Goal: Information Seeking & Learning: Learn about a topic

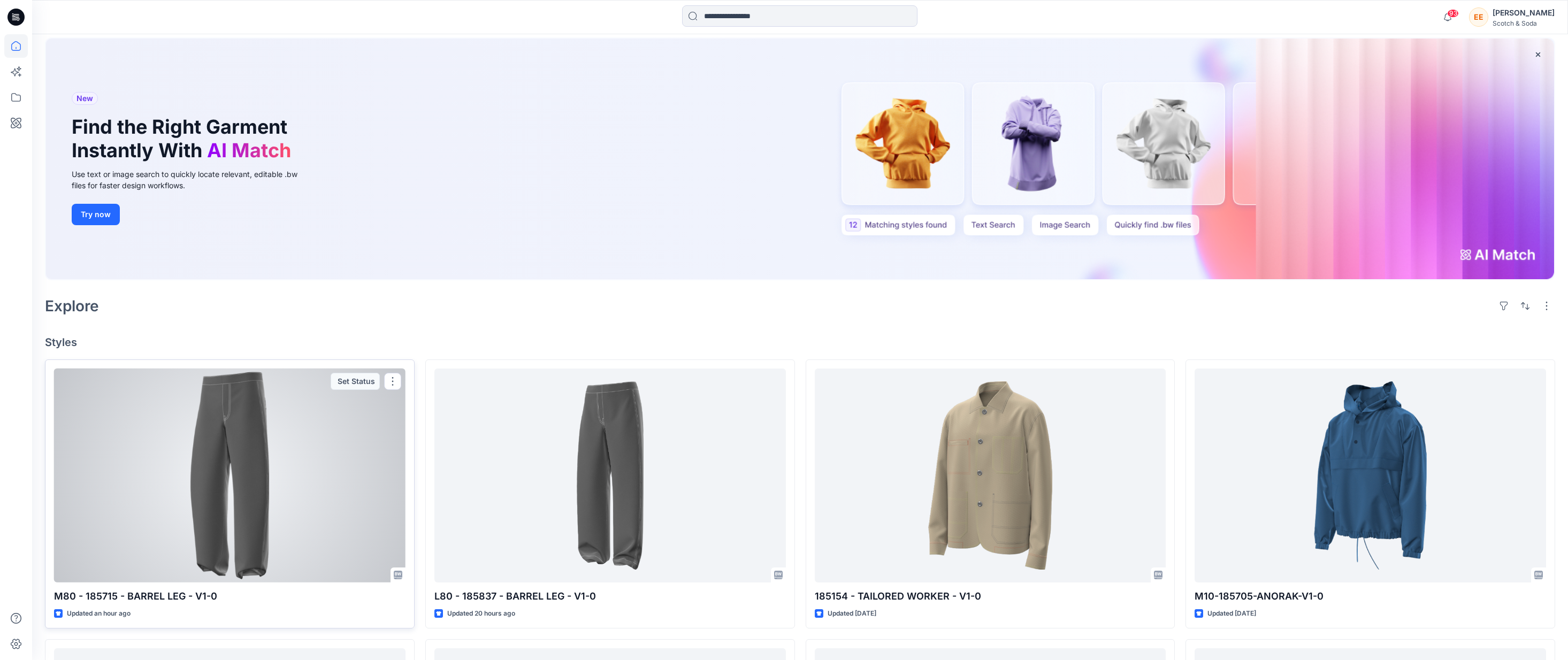
scroll to position [321, 0]
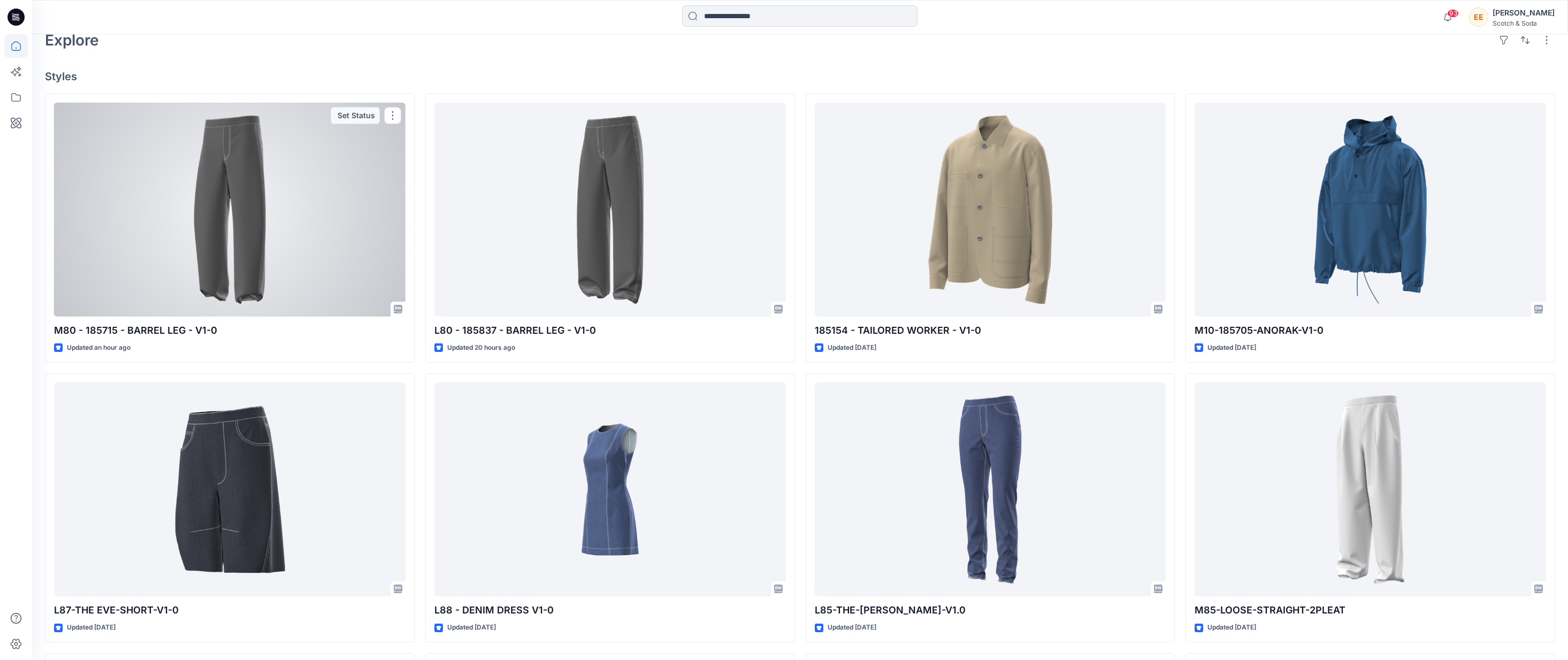
click at [201, 231] on div at bounding box center [229, 210] width 351 height 214
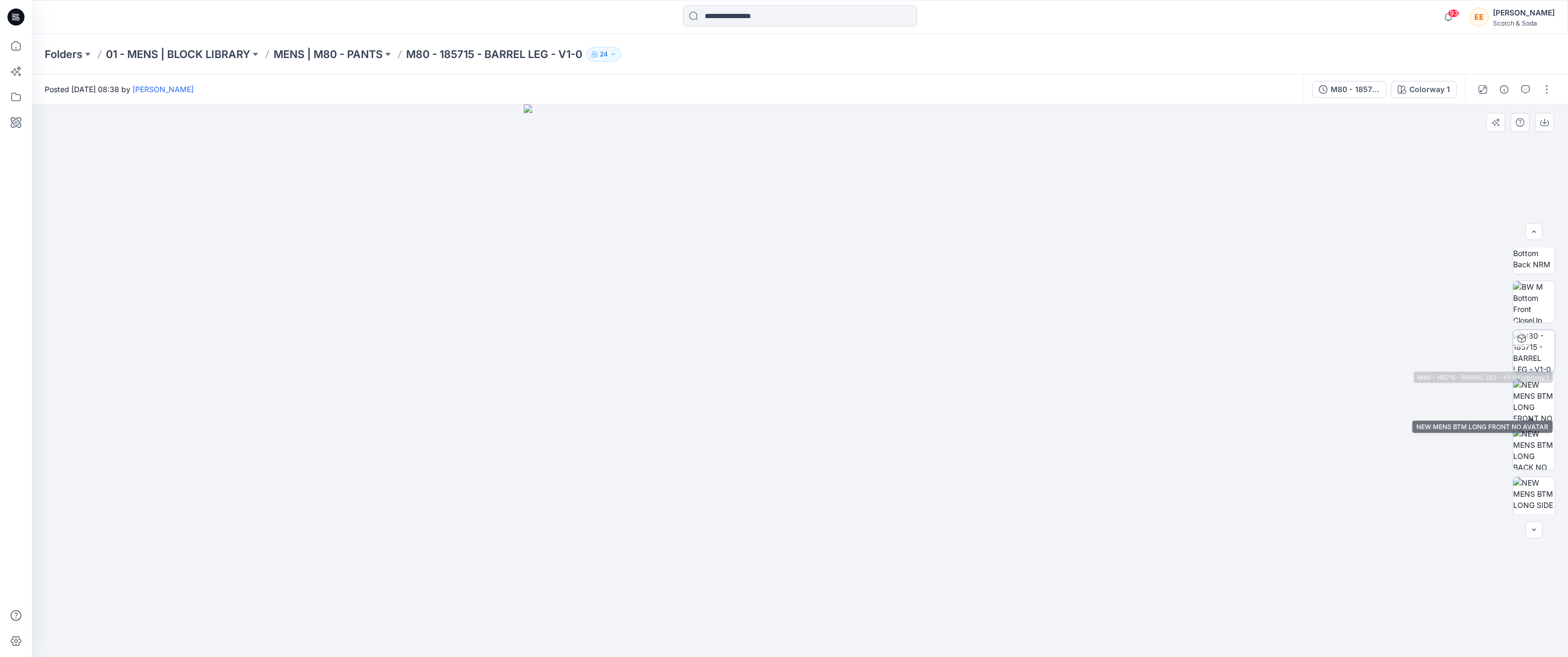
scroll to position [168, 0]
click at [1031, 534] on div at bounding box center [1534, 529] width 17 height 17
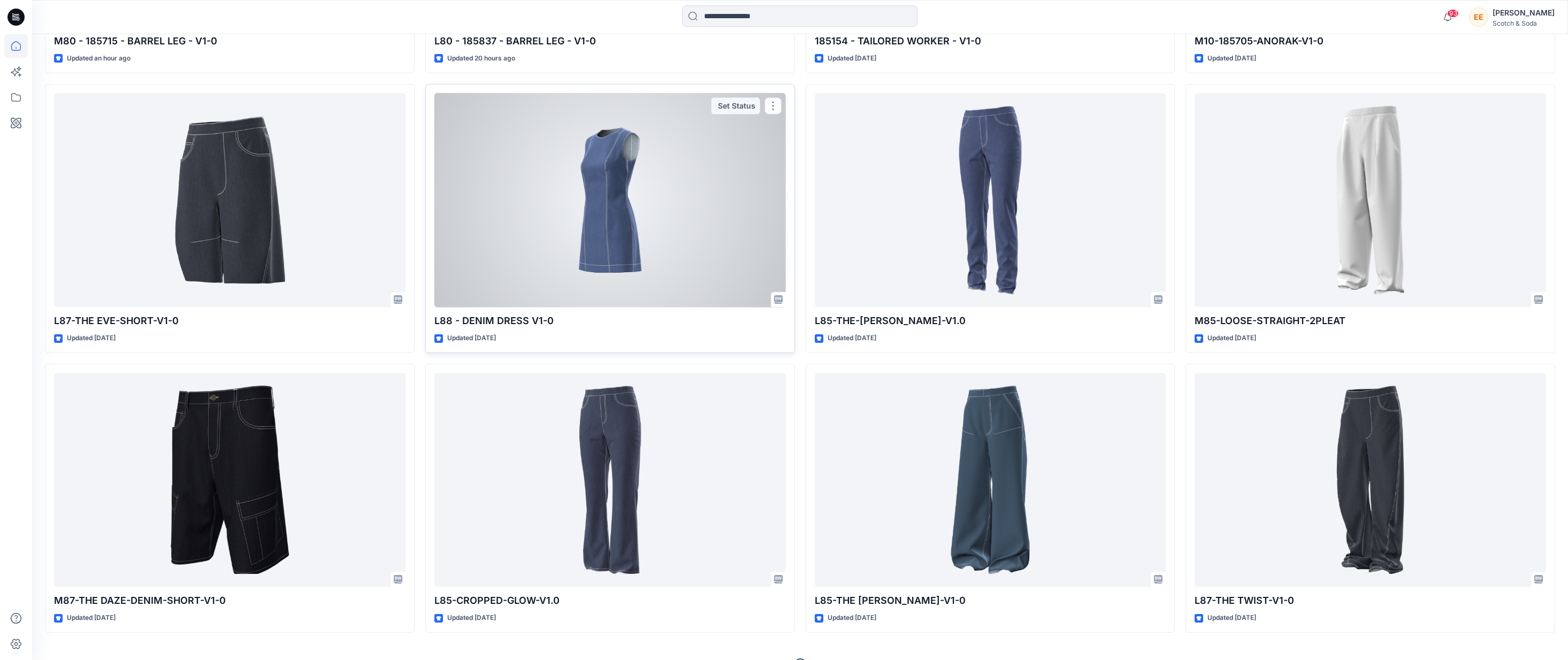
scroll to position [634, 0]
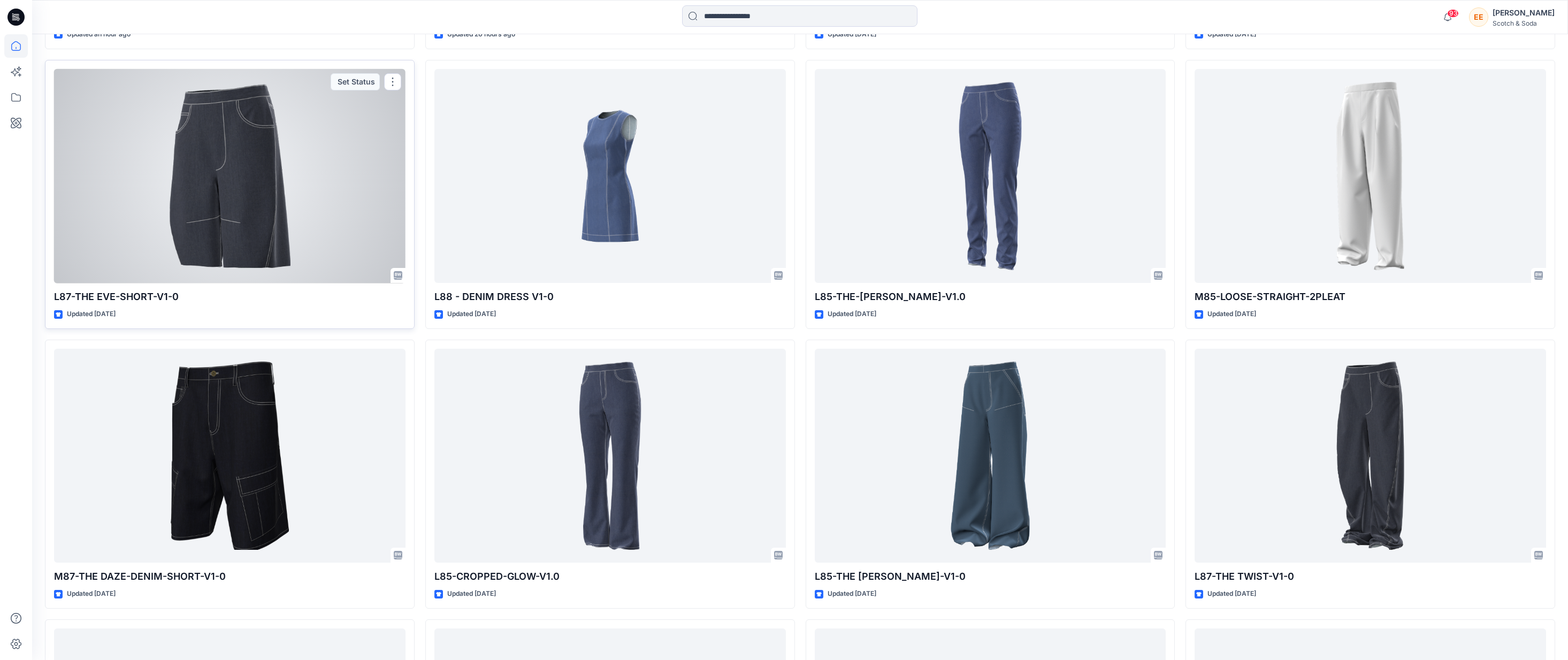
click at [296, 191] on div at bounding box center [229, 176] width 351 height 214
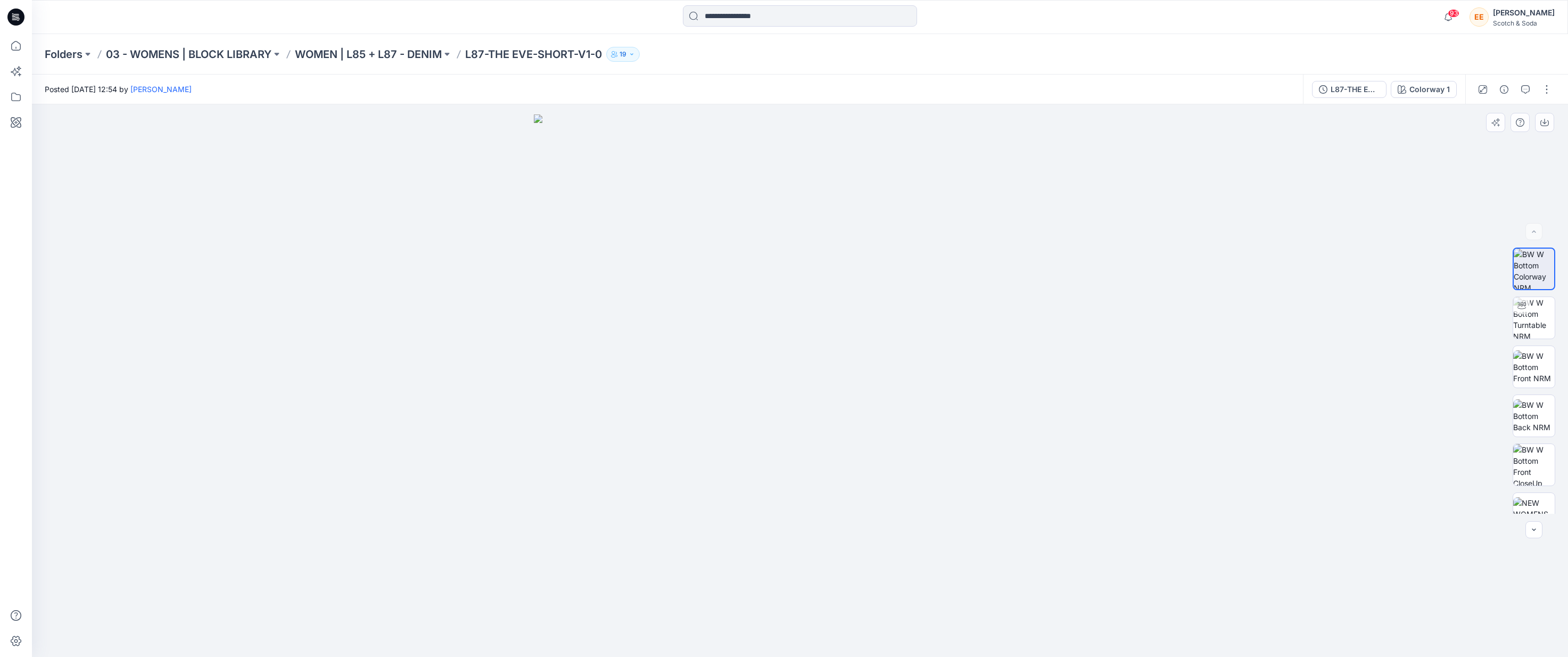
click at [898, 330] on img at bounding box center [800, 385] width 532 height 543
click at [1031, 324] on img at bounding box center [1534, 317] width 42 height 42
drag, startPoint x: 777, startPoint y: 351, endPoint x: 946, endPoint y: 385, distance: 172.4
click at [946, 385] on div at bounding box center [800, 381] width 1536 height 553
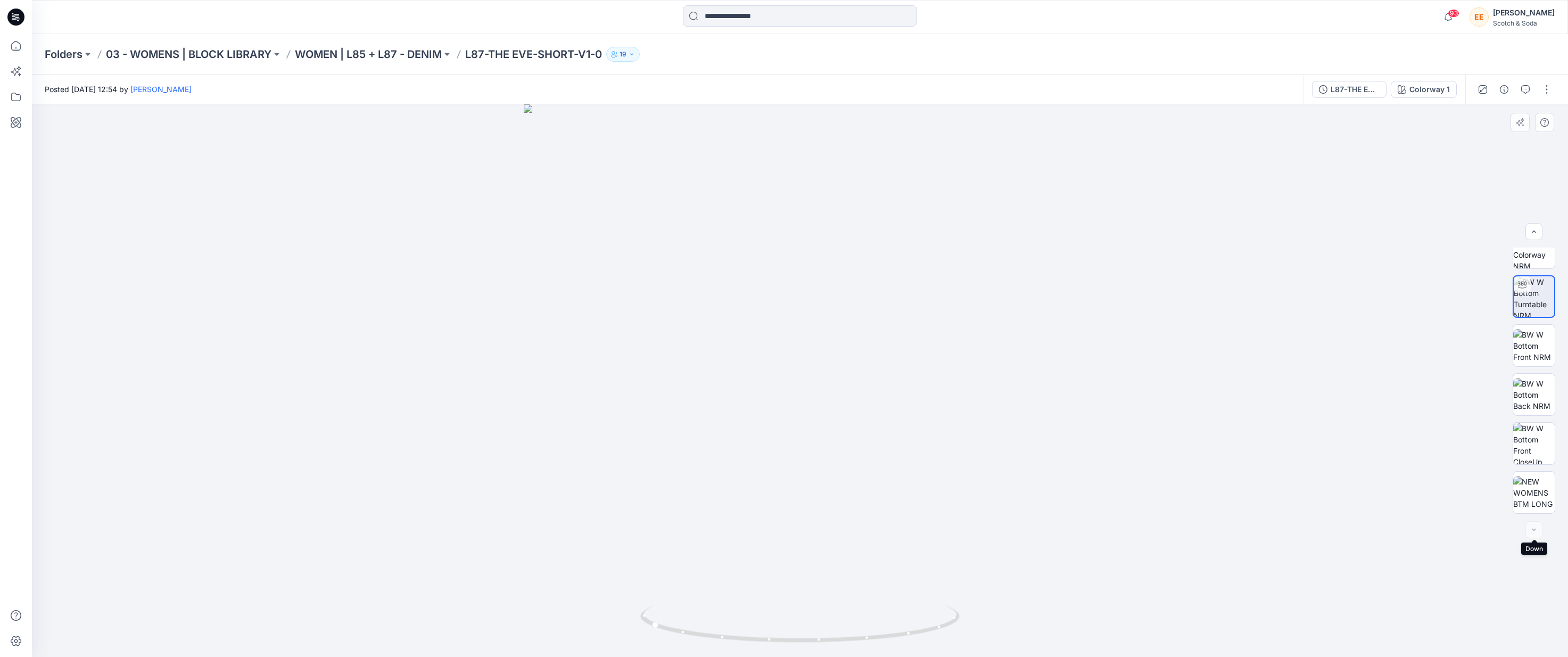
click at [1031, 529] on div at bounding box center [1534, 529] width 17 height 17
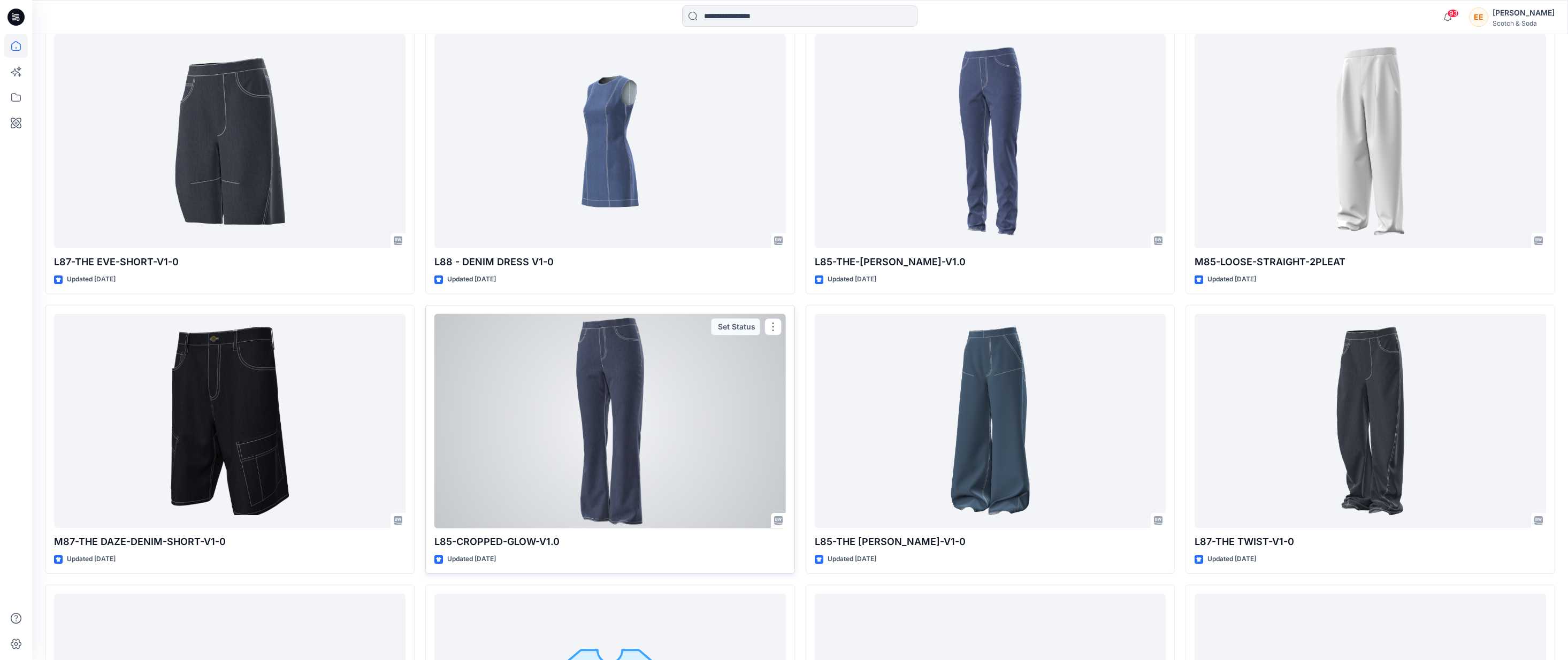
scroll to position [795, 0]
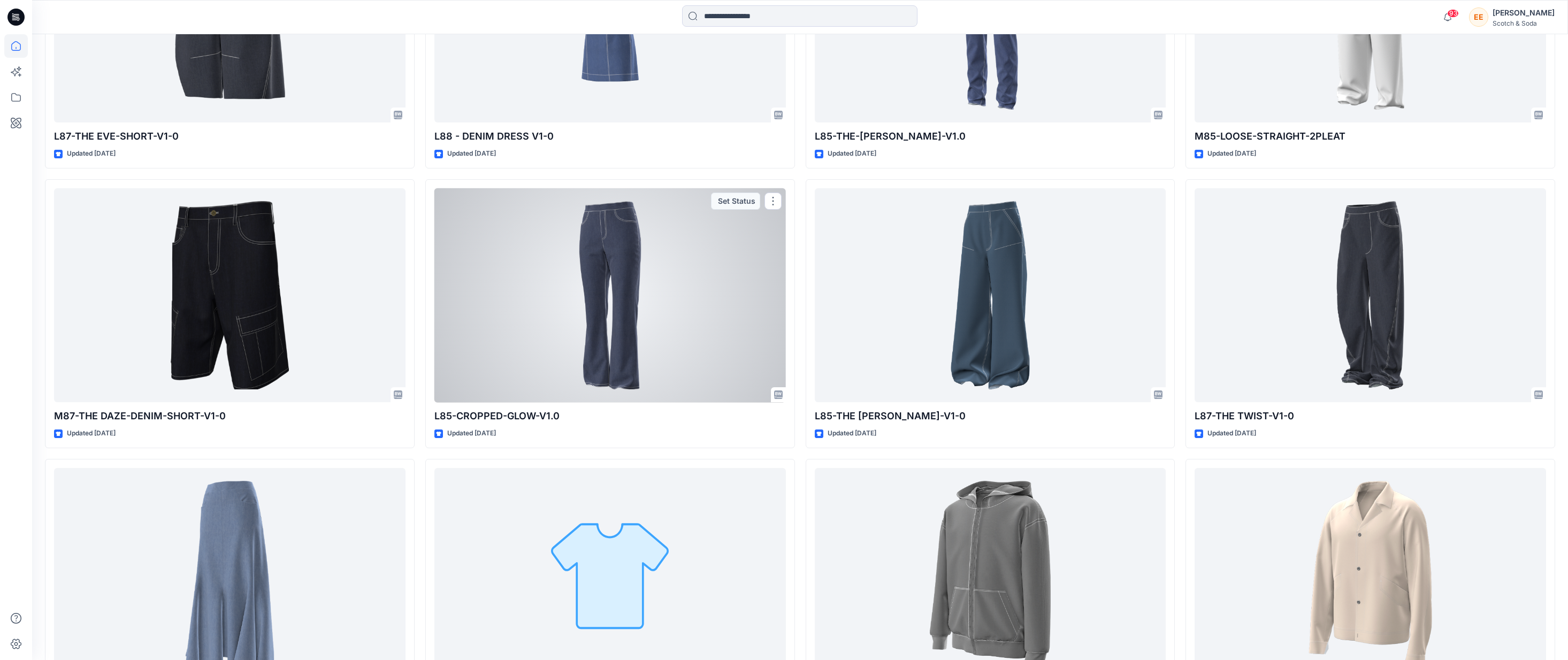
click at [631, 320] on div at bounding box center [610, 295] width 351 height 214
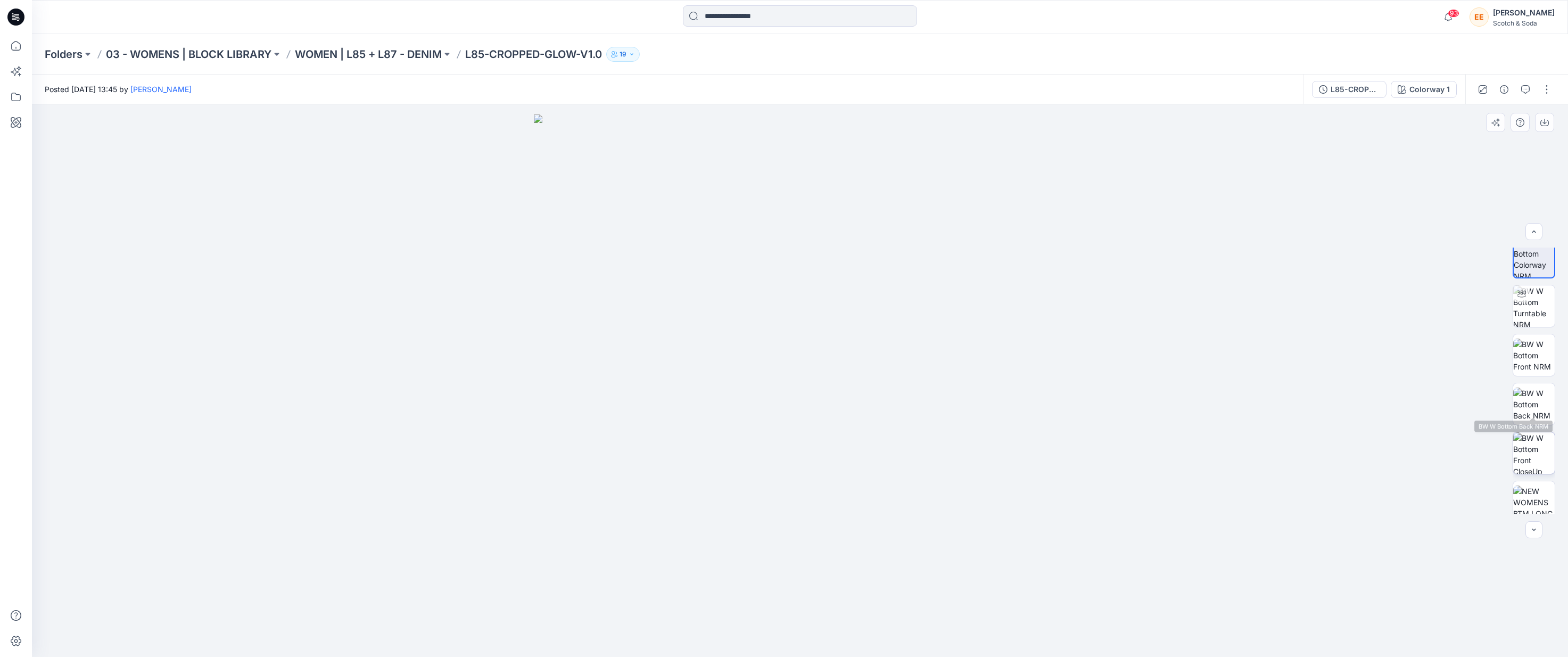
scroll to position [21, 0]
click at [1031, 529] on div at bounding box center [1534, 529] width 17 height 17
click at [1031, 95] on button "button" at bounding box center [1546, 89] width 17 height 17
click at [1031, 251] on div at bounding box center [800, 381] width 1536 height 553
drag, startPoint x: 858, startPoint y: 372, endPoint x: 940, endPoint y: 376, distance: 82.1
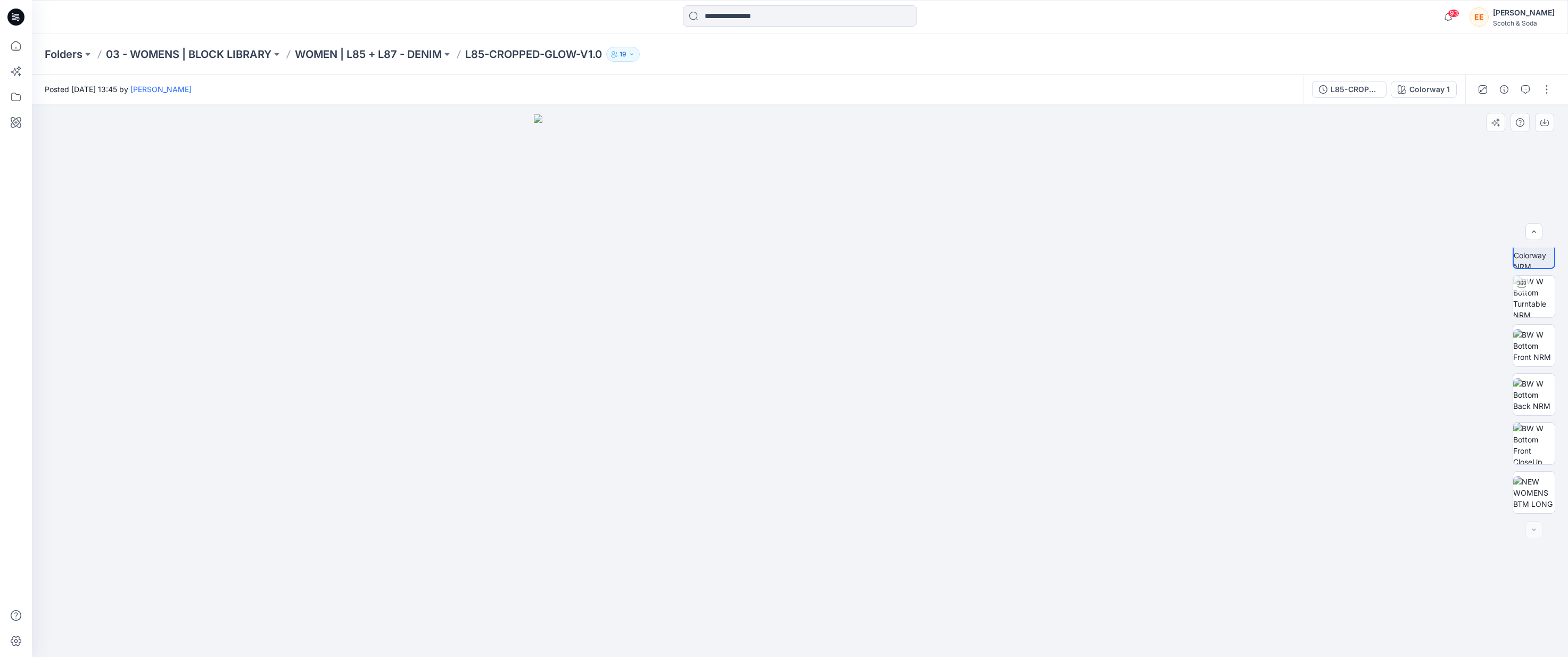
click at [940, 376] on img at bounding box center [800, 385] width 532 height 543
click at [1031, 293] on img at bounding box center [1534, 296] width 42 height 42
drag, startPoint x: 802, startPoint y: 277, endPoint x: 944, endPoint y: 311, distance: 146.0
click at [944, 311] on div at bounding box center [800, 381] width 1536 height 553
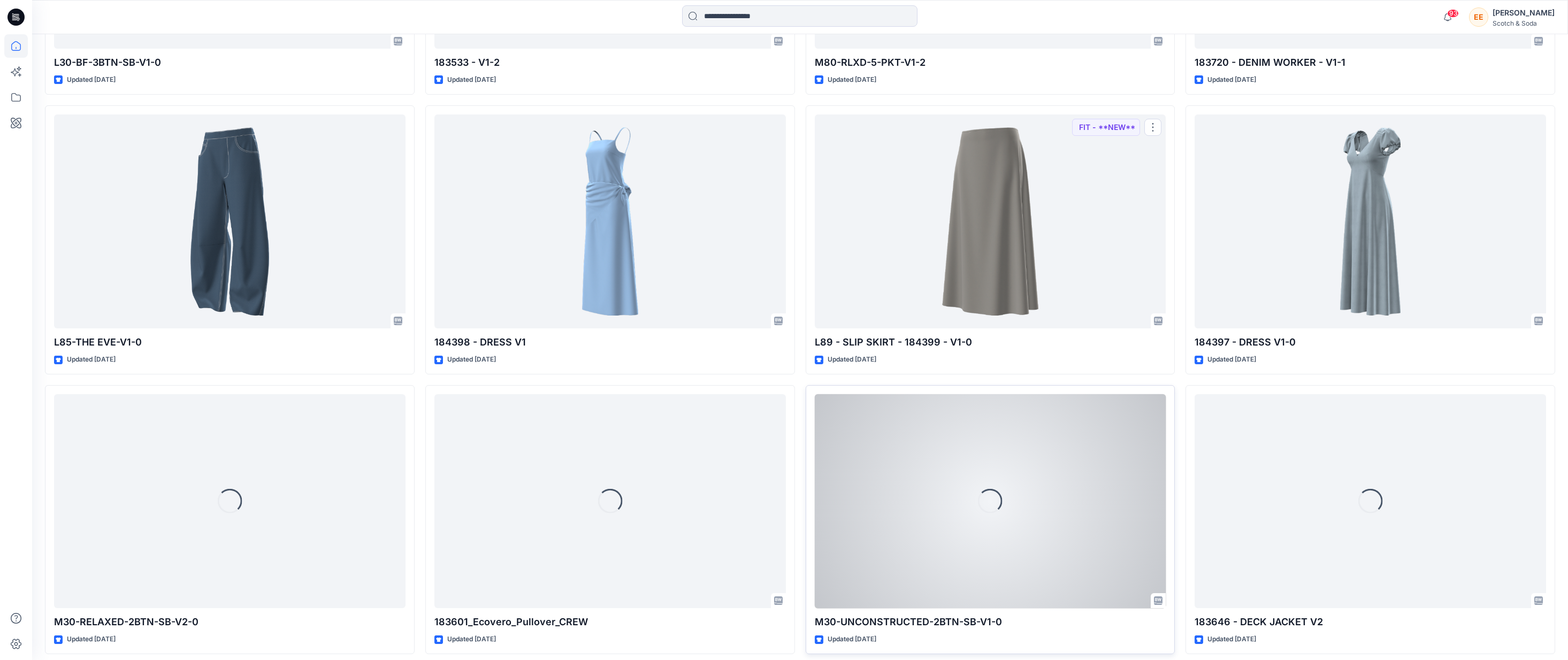
scroll to position [2580, 0]
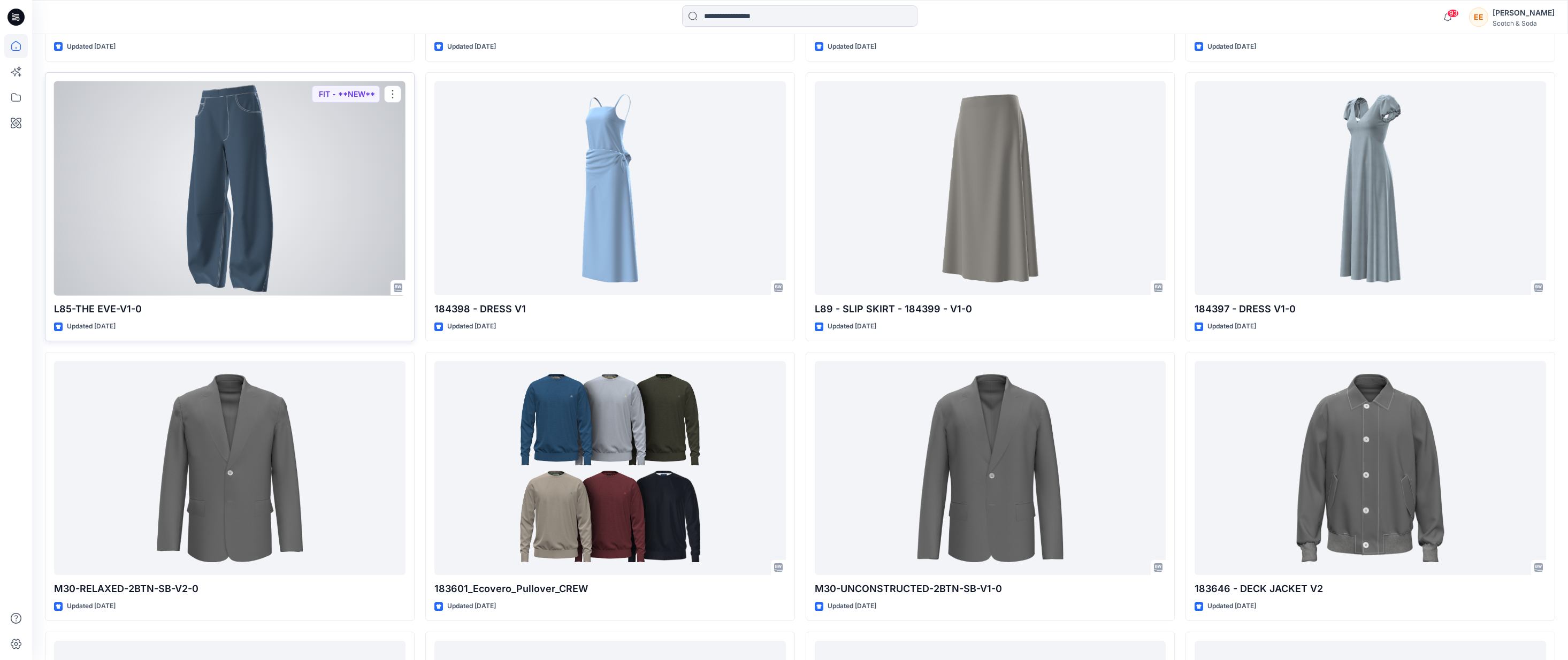
click at [257, 211] on div at bounding box center [229, 188] width 351 height 214
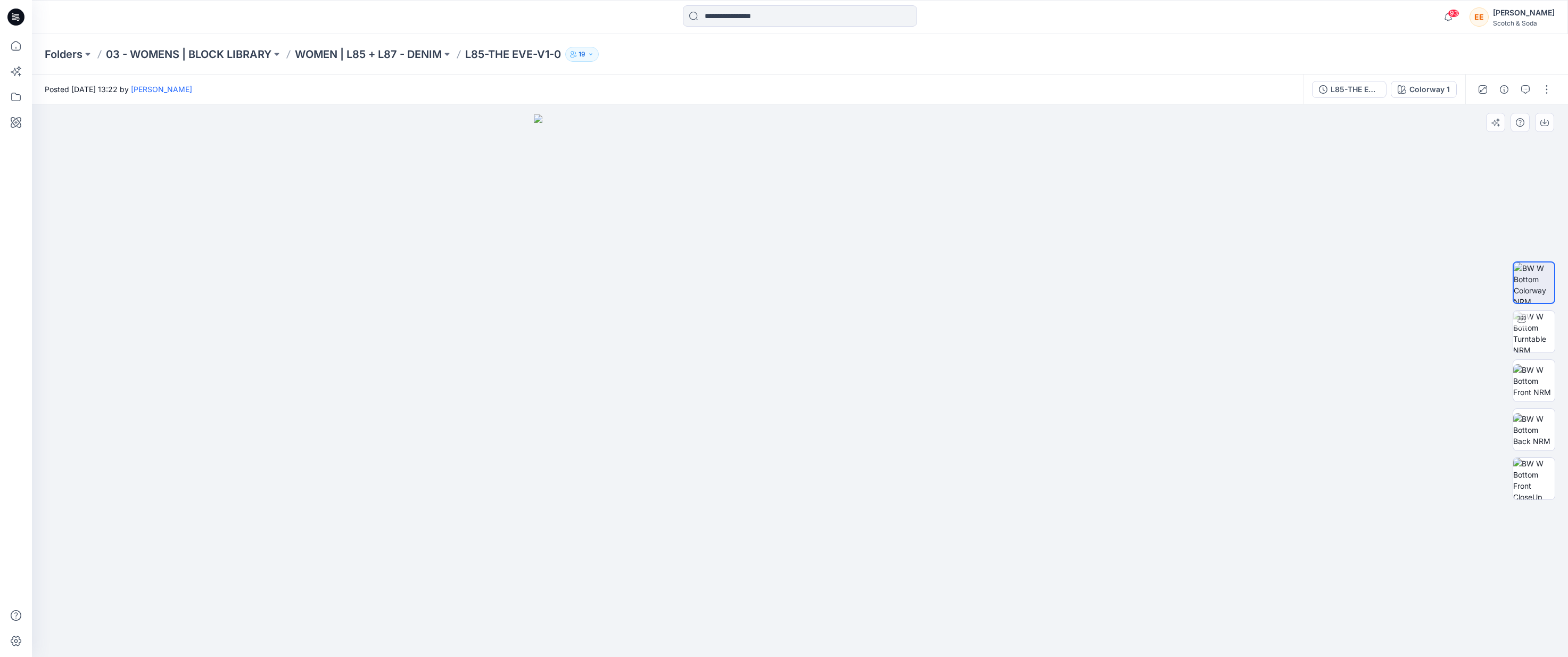
drag, startPoint x: 884, startPoint y: 275, endPoint x: 895, endPoint y: 271, distance: 11.7
click at [895, 271] on img at bounding box center [800, 385] width 532 height 543
click at [1031, 315] on div at bounding box center [1522, 319] width 17 height 17
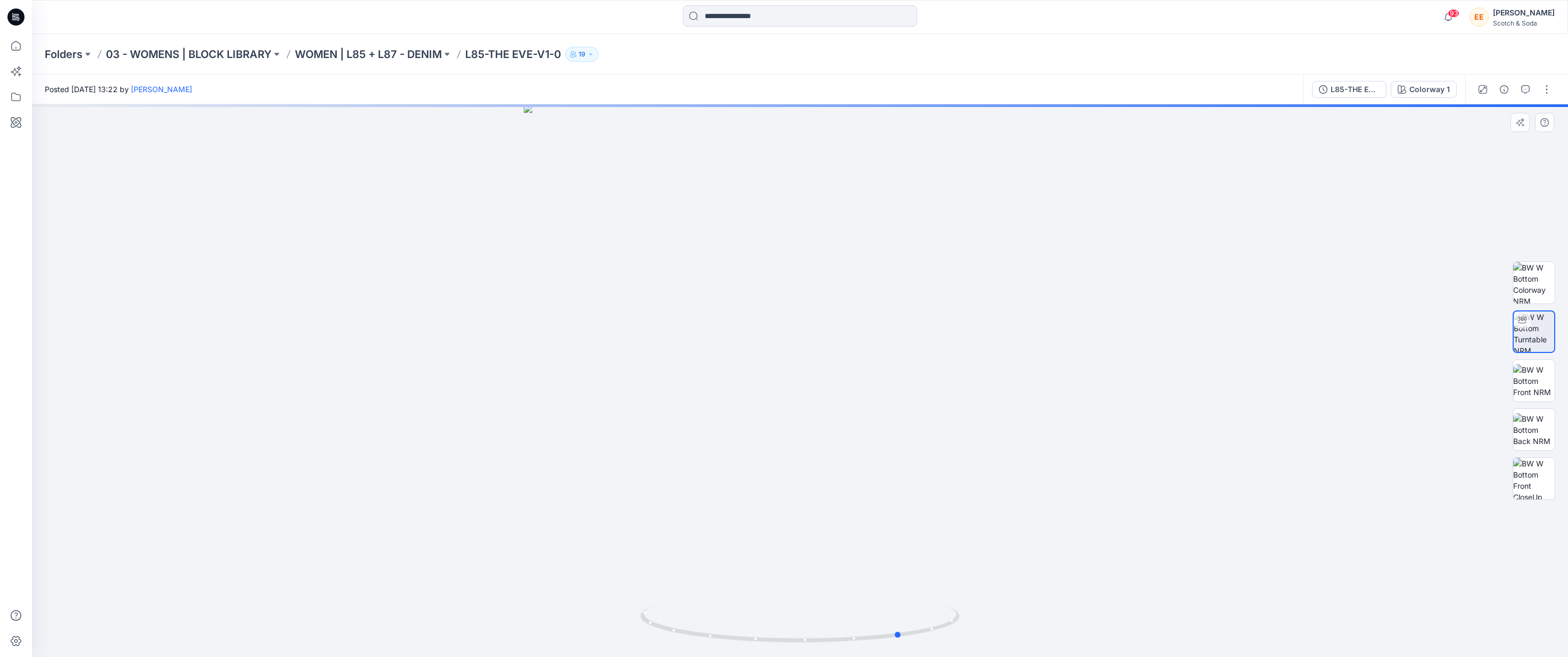
drag, startPoint x: 825, startPoint y: 321, endPoint x: 874, endPoint y: 326, distance: 49.3
click at [874, 326] on div at bounding box center [800, 381] width 1536 height 553
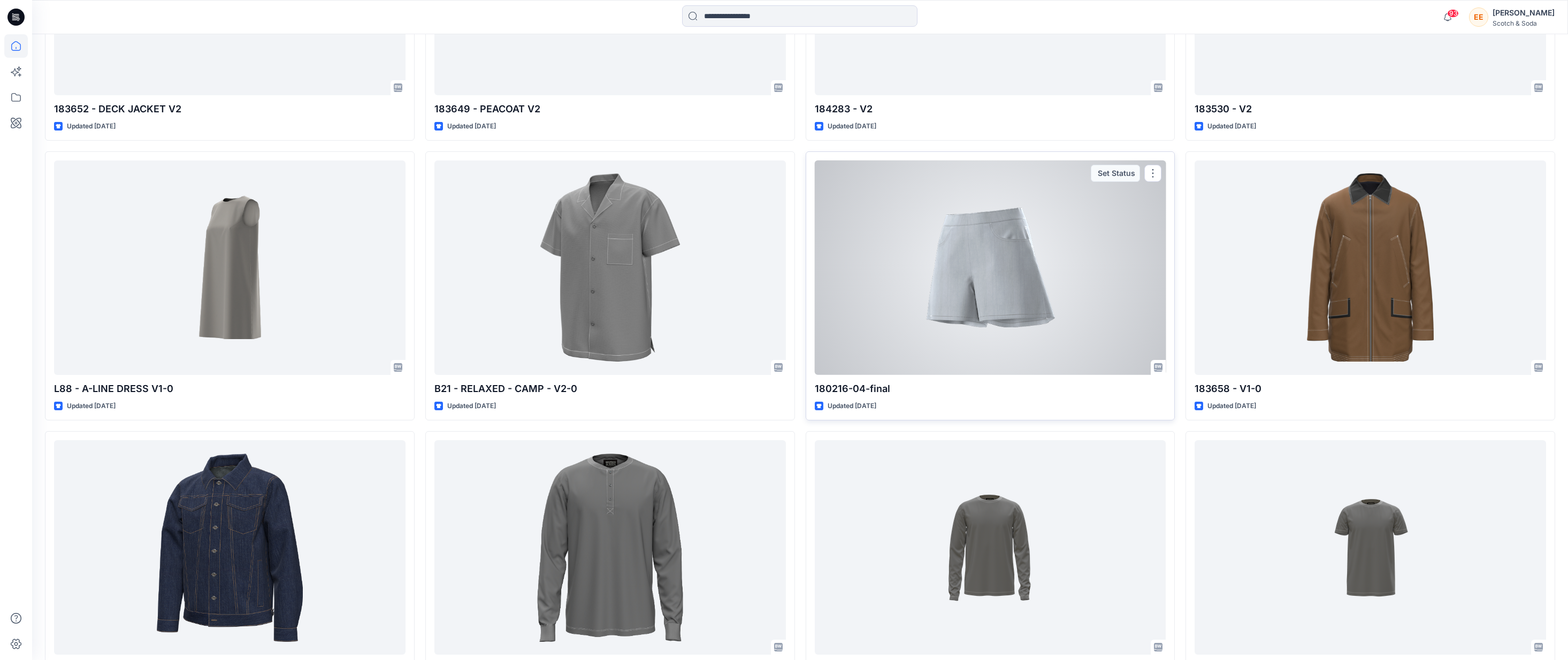
scroll to position [3366, 0]
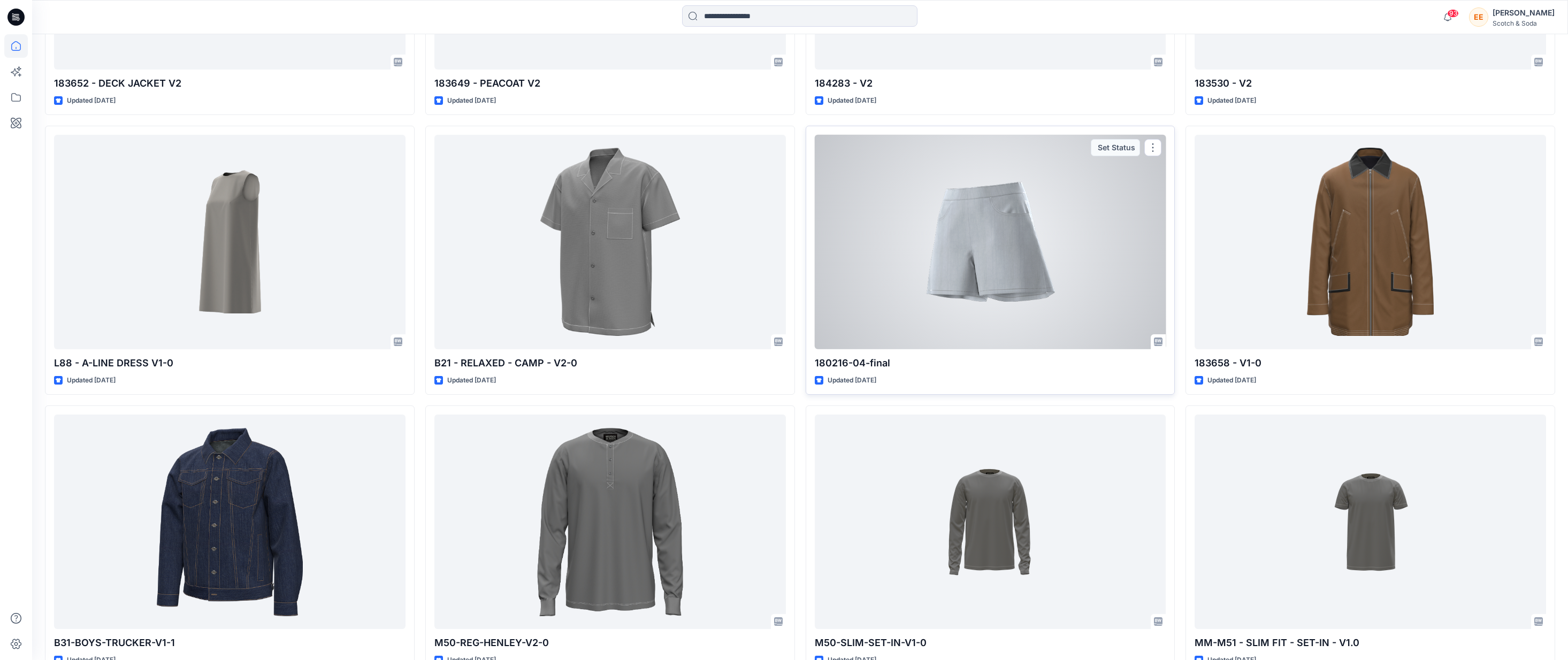
click at [1001, 280] on div at bounding box center [991, 242] width 351 height 214
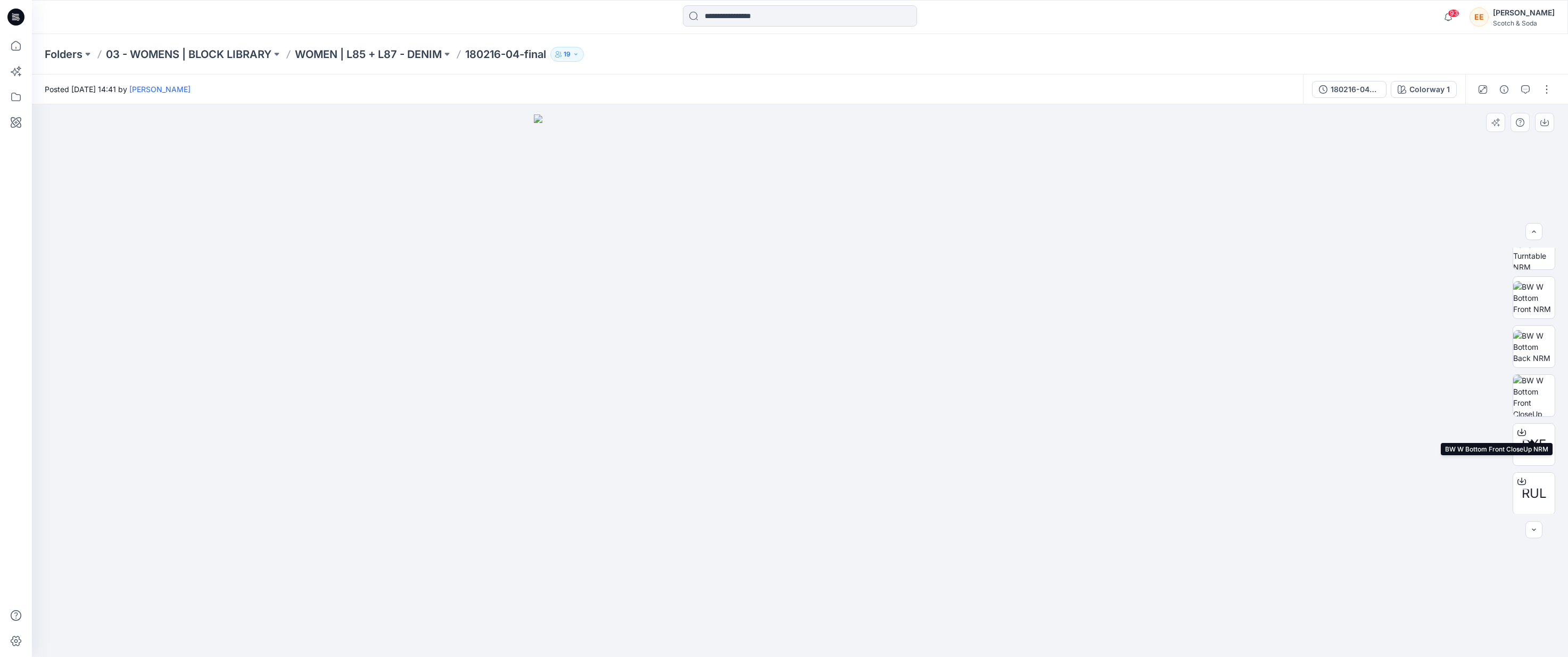
scroll to position [119, 0]
click at [1031, 494] on span "XLSX" at bounding box center [1534, 492] width 32 height 19
